Goal: Use online tool/utility: Utilize a website feature to perform a specific function

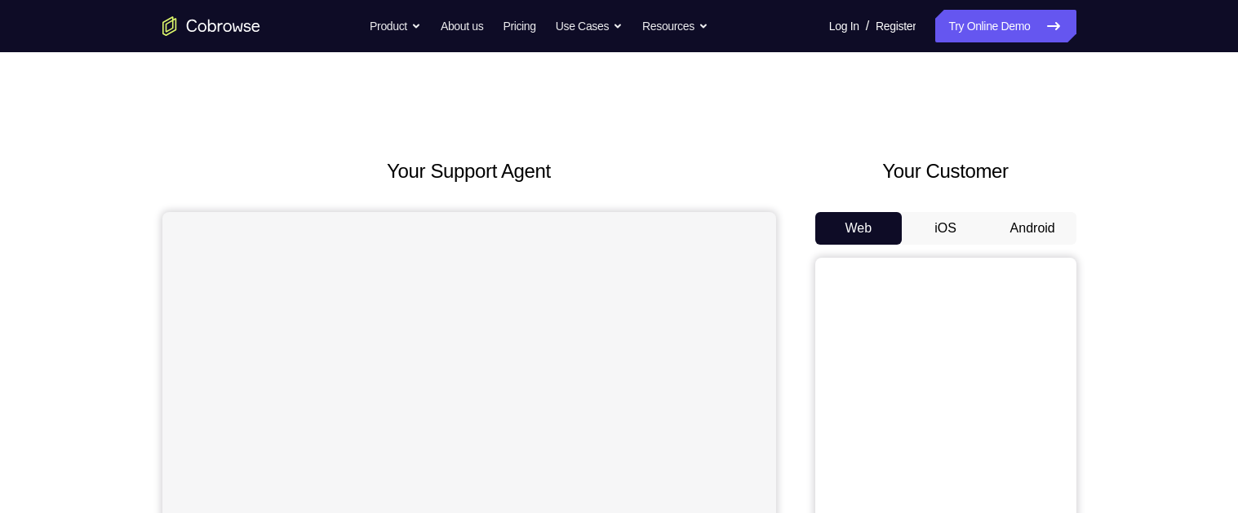
click at [890, 238] on button "Android" at bounding box center [1032, 228] width 87 height 33
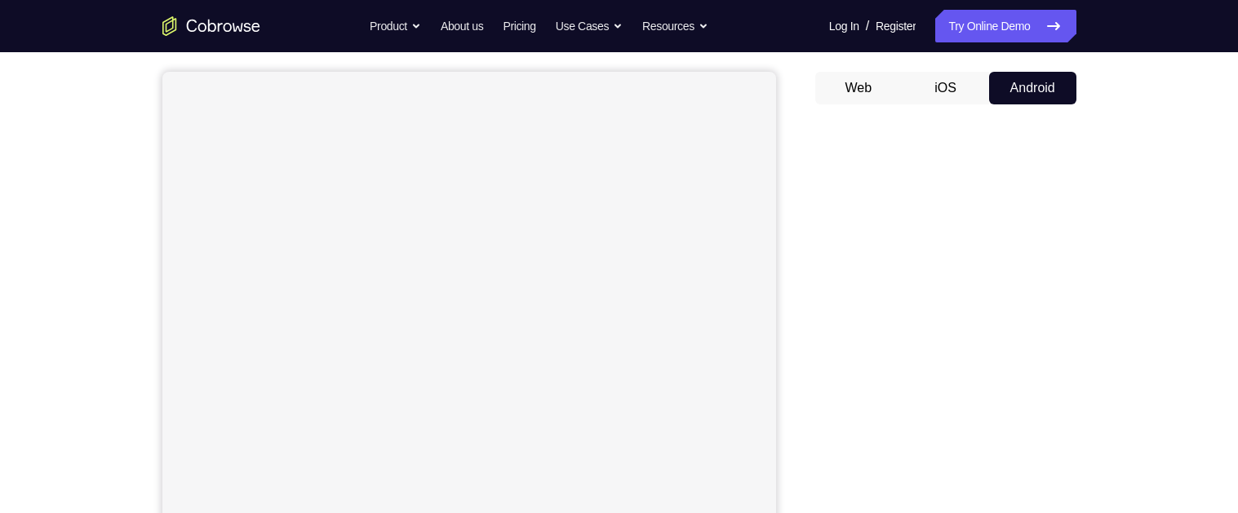
scroll to position [146, 0]
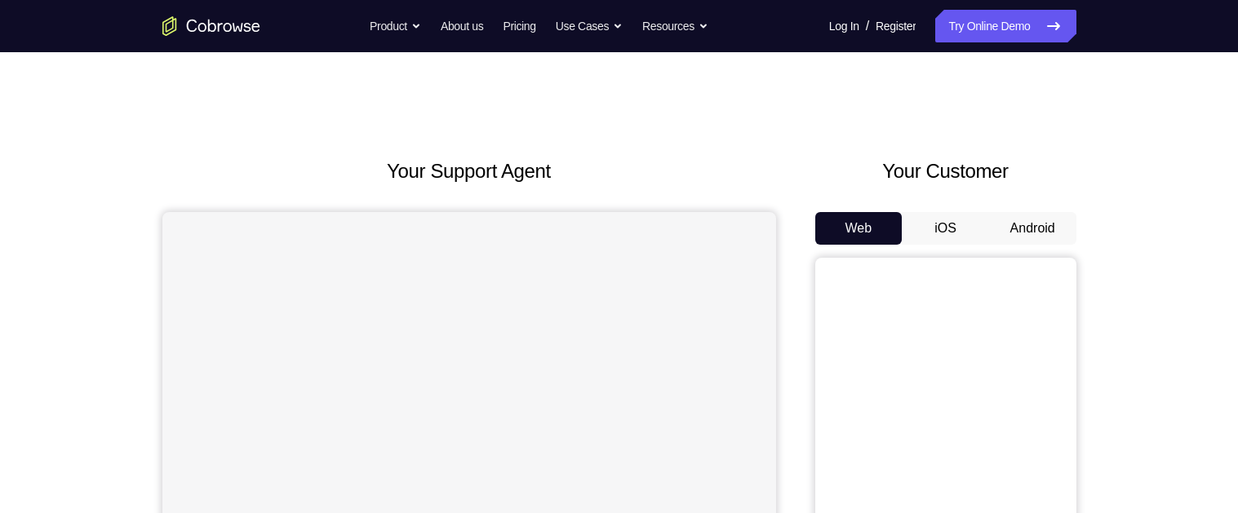
click at [1035, 221] on button "Android" at bounding box center [1032, 228] width 87 height 33
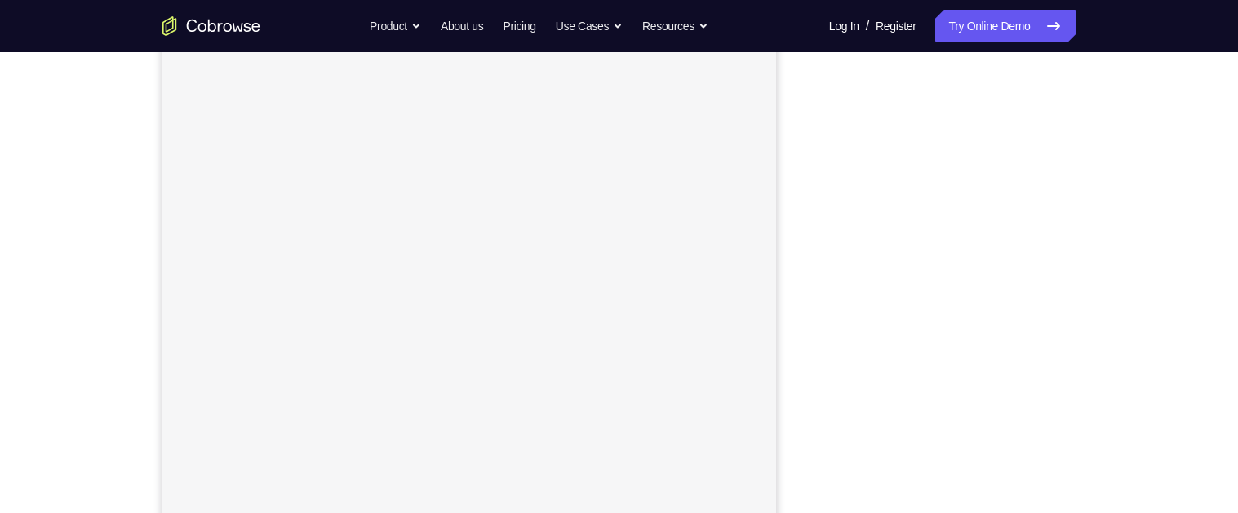
scroll to position [211, 0]
click at [1215, 83] on div "Your Support Agent Your Customer Web iOS Android Next Steps We’d be happy to gi…" at bounding box center [619, 380] width 1238 height 1077
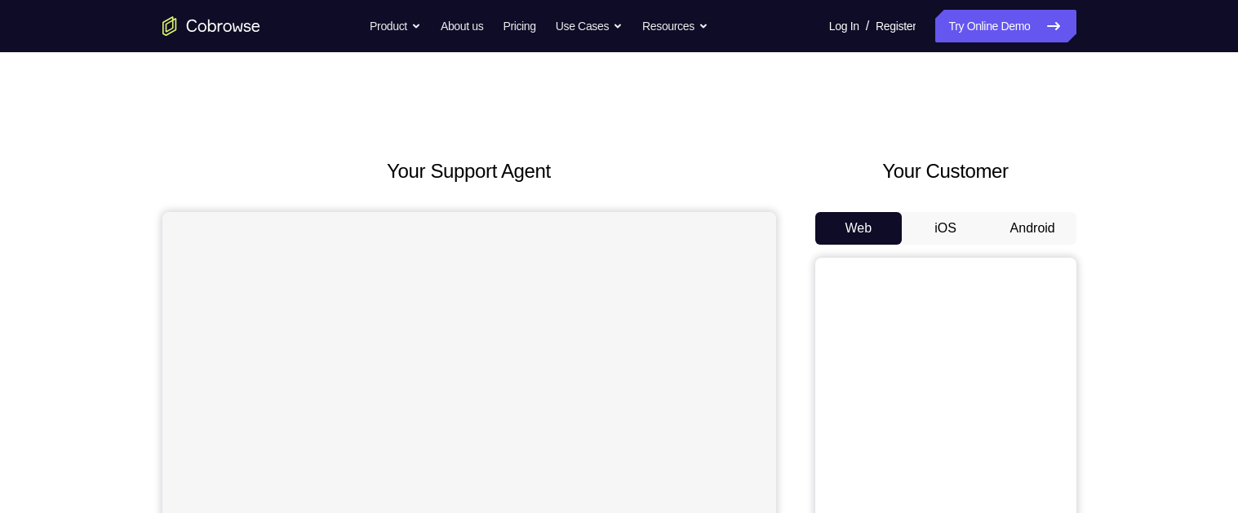
click at [1054, 232] on button "Android" at bounding box center [1032, 228] width 87 height 33
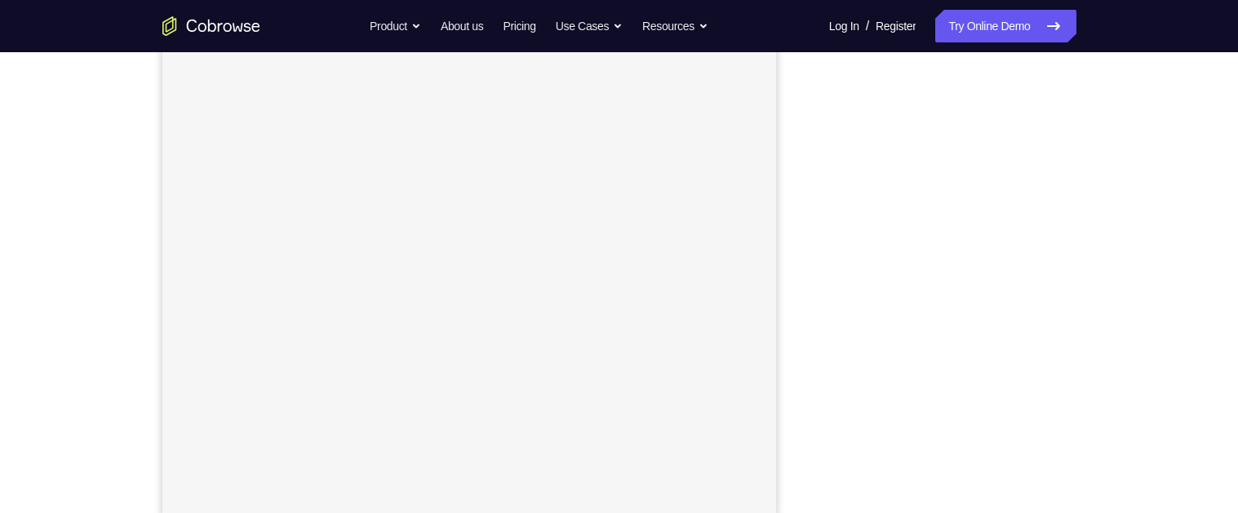
scroll to position [243, 0]
click at [1104, 206] on div "Your Support Agent Your Customer Web iOS Android Next Steps We’d be happy to gi…" at bounding box center [619, 347] width 1045 height 1077
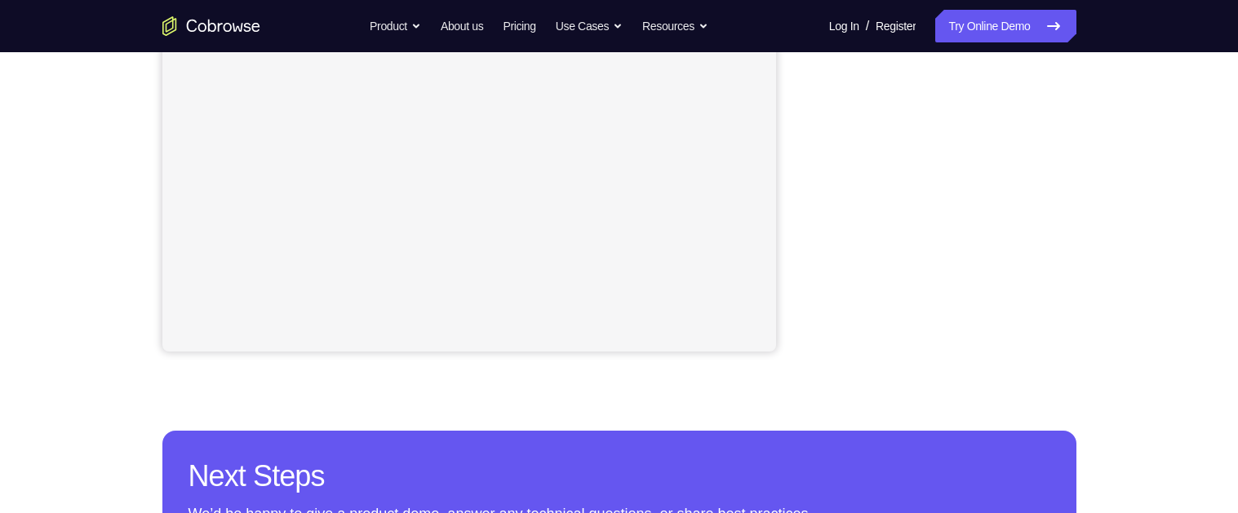
scroll to position [404, 0]
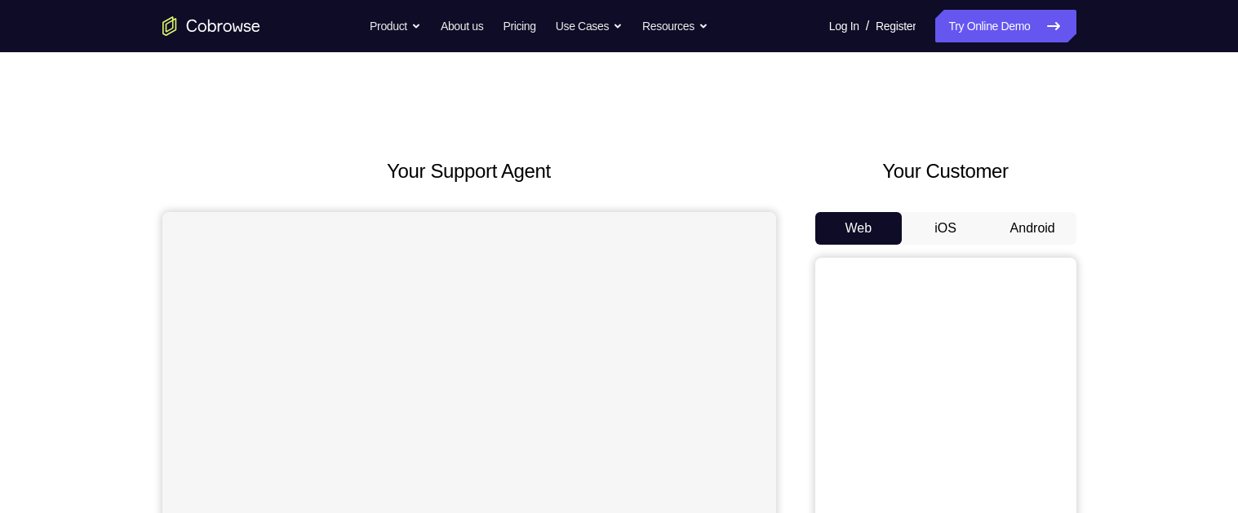
click at [1055, 238] on button "Android" at bounding box center [1032, 228] width 87 height 33
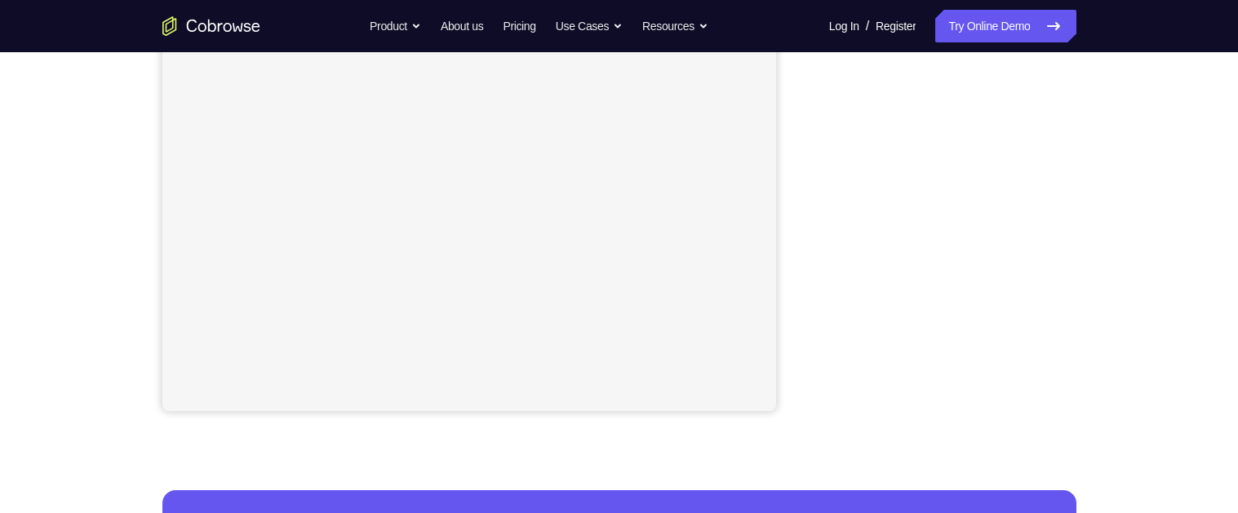
scroll to position [349, 0]
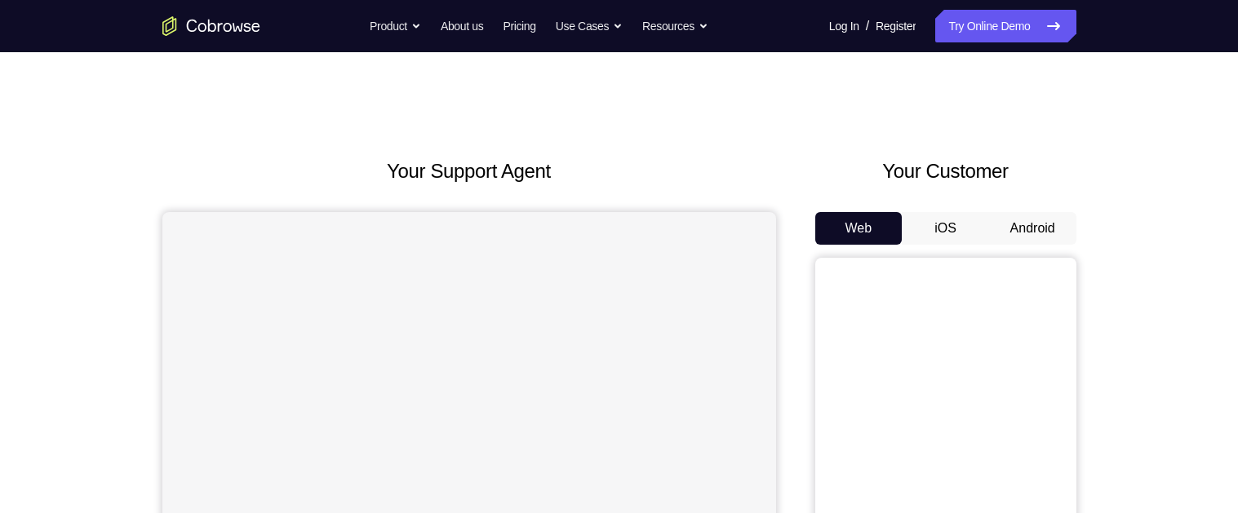
click at [1058, 227] on button "Android" at bounding box center [1032, 228] width 87 height 33
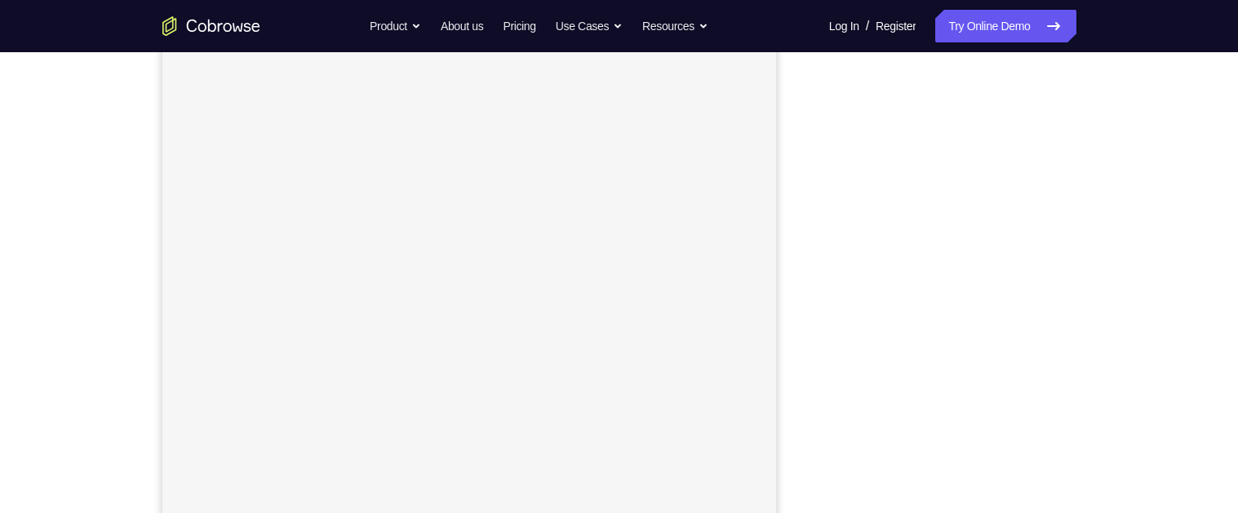
scroll to position [220, 0]
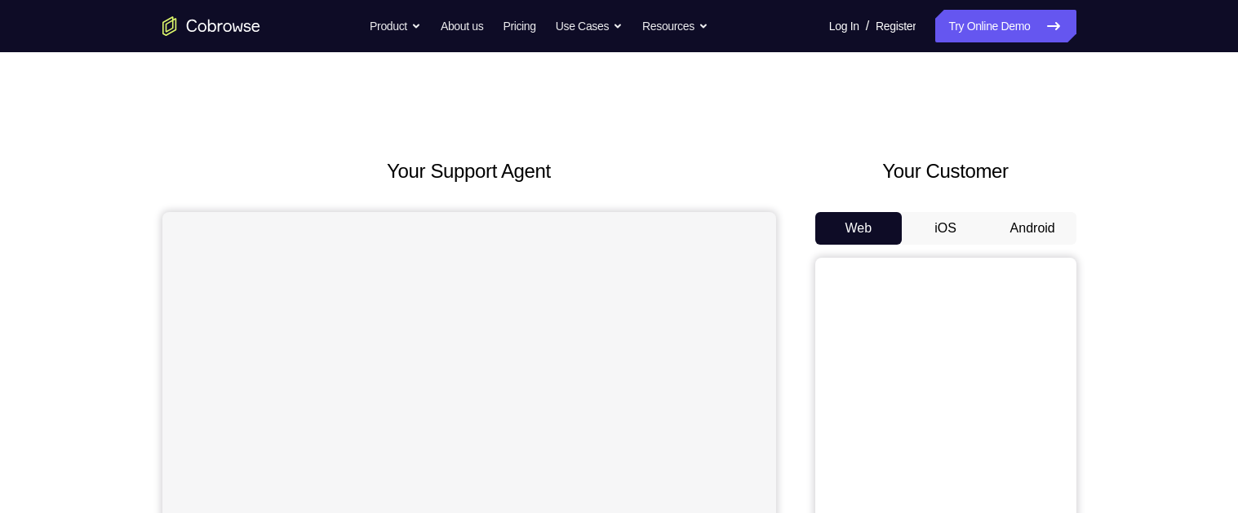
click at [1009, 224] on button "Android" at bounding box center [1032, 228] width 87 height 33
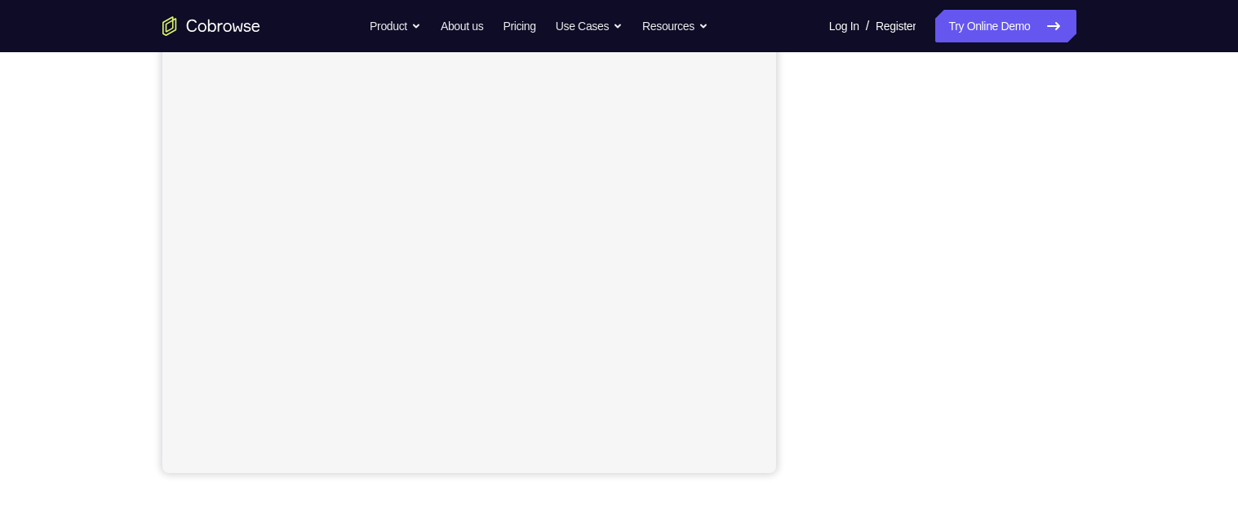
scroll to position [305, 0]
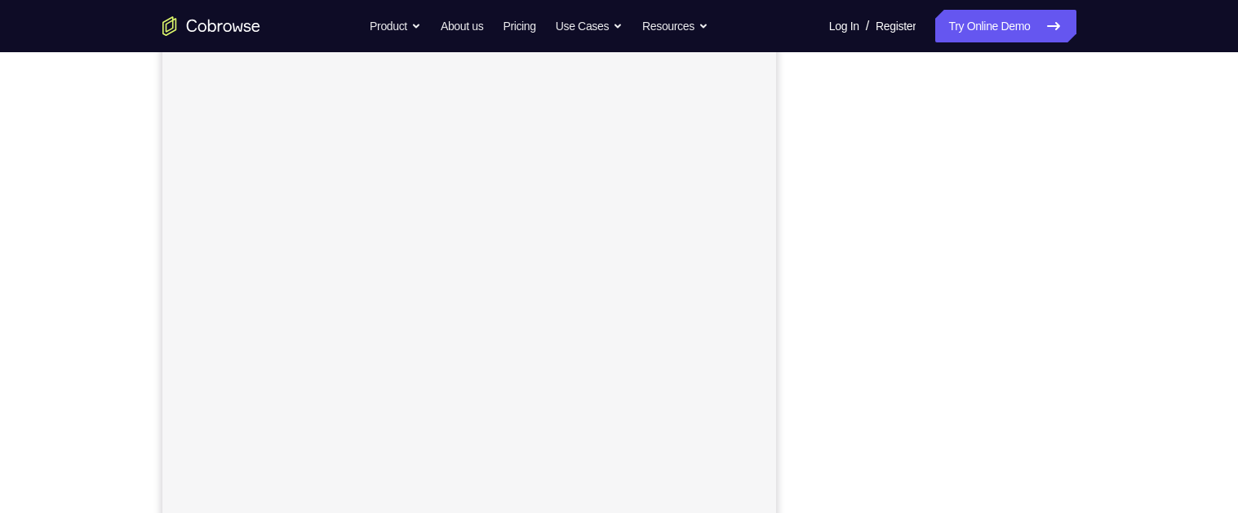
scroll to position [227, 0]
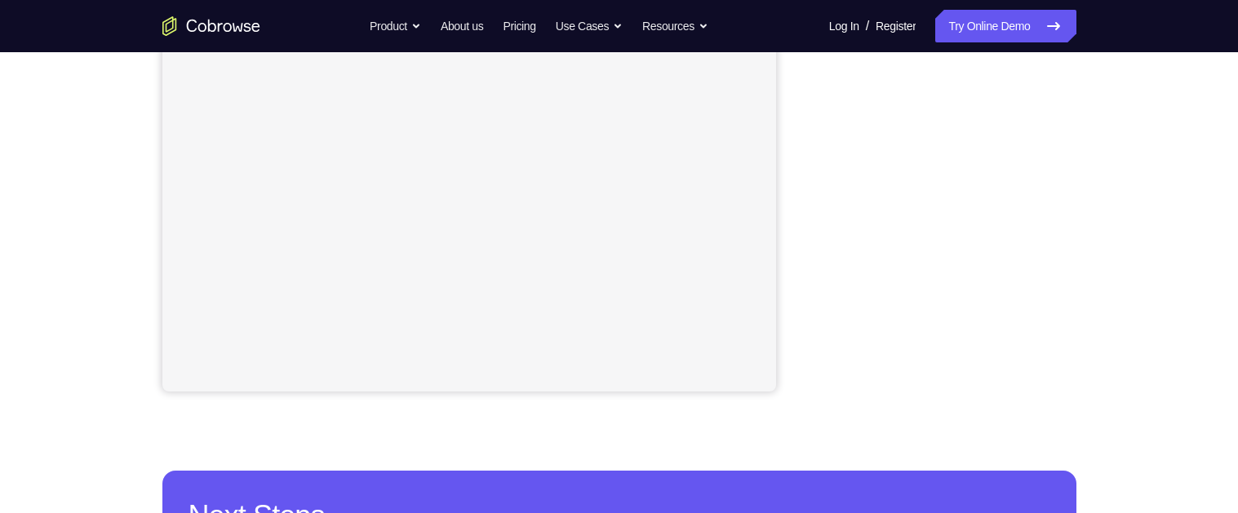
scroll to position [354, 0]
